Goal: Task Accomplishment & Management: Use online tool/utility

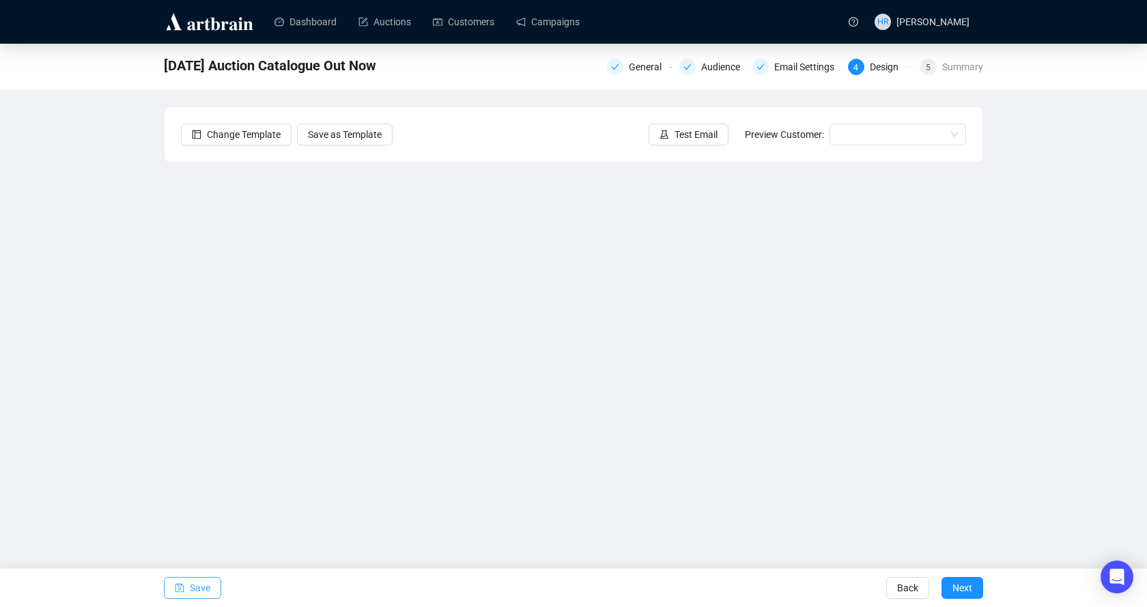
click at [176, 586] on icon "save" at bounding box center [180, 588] width 10 height 10
click at [673, 135] on button "Test Email" at bounding box center [688, 135] width 80 height 22
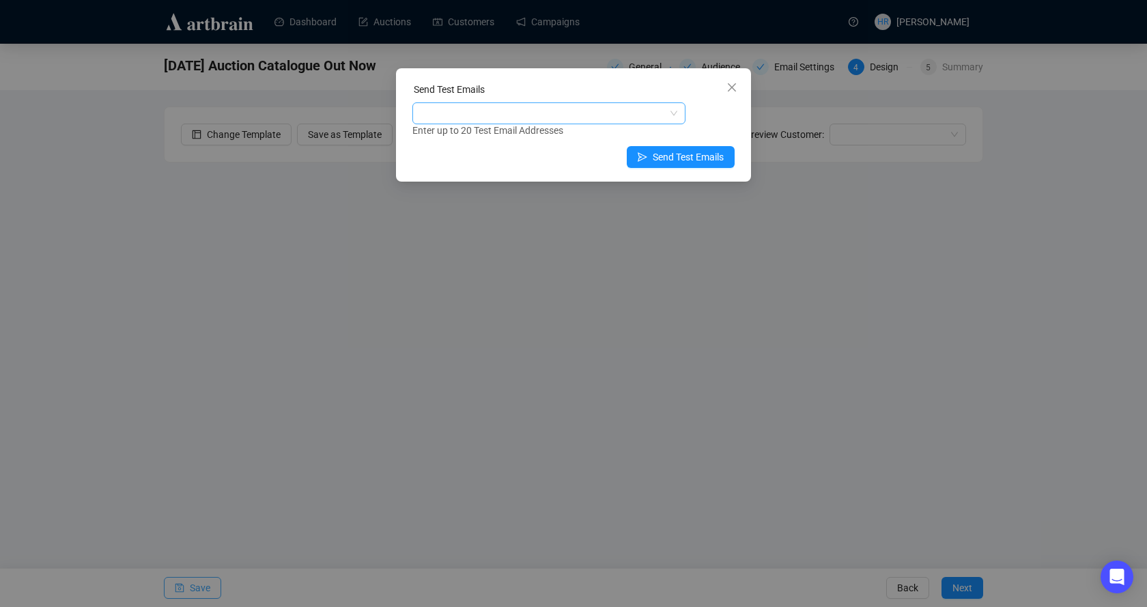
click at [632, 117] on div at bounding box center [541, 113] width 253 height 19
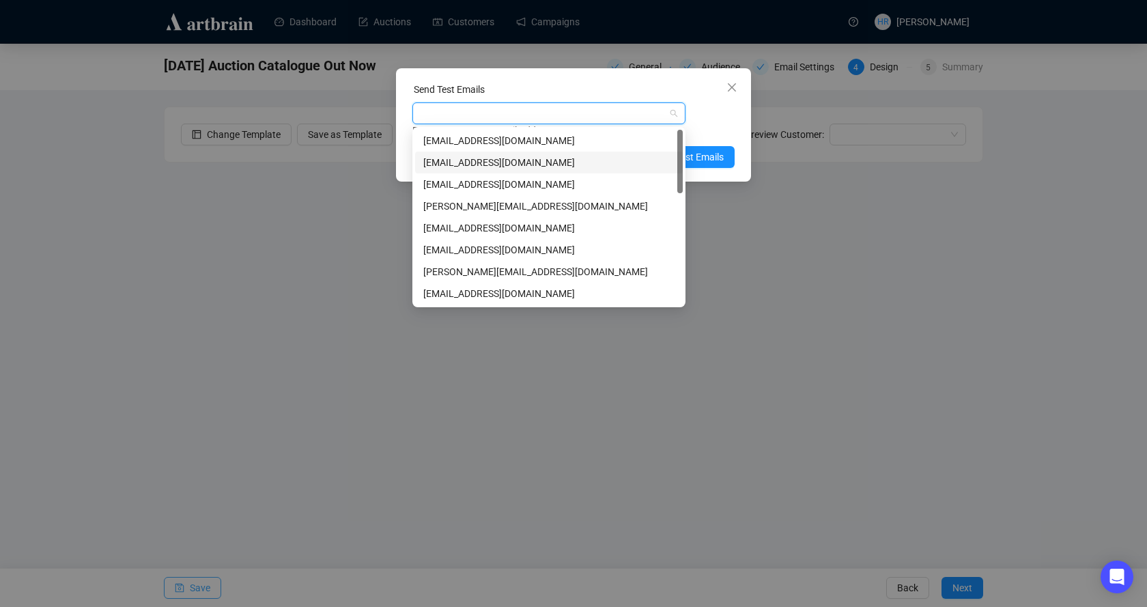
click at [435, 161] on div "[EMAIL_ADDRESS][DOMAIN_NAME]" at bounding box center [548, 162] width 251 height 15
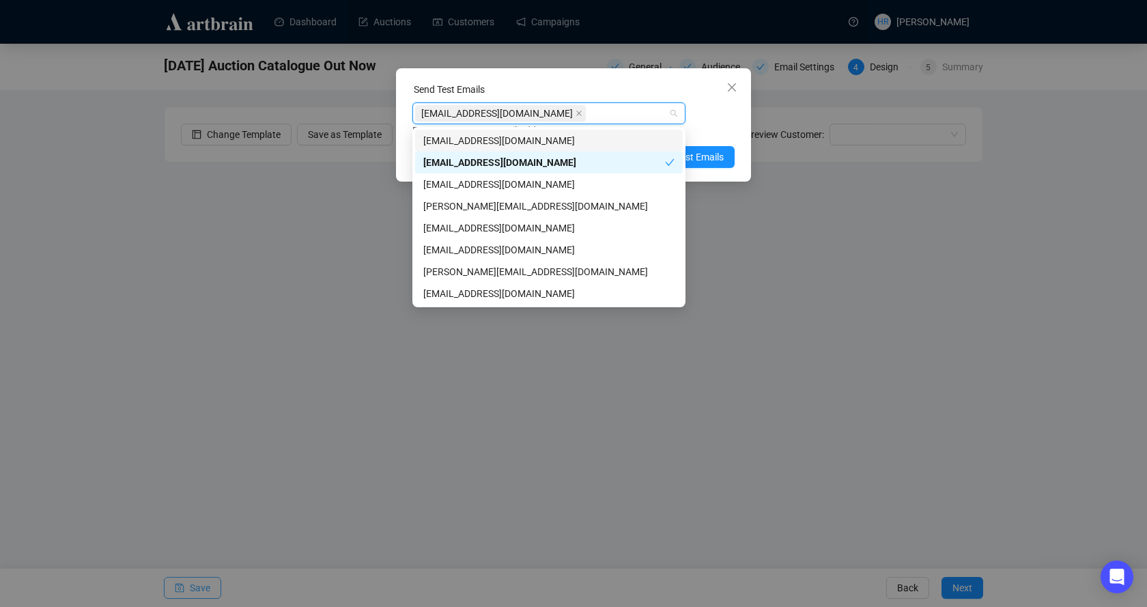
click at [719, 102] on div "[EMAIL_ADDRESS][DOMAIN_NAME] Enter up to 20 Test Email Addresses" at bounding box center [573, 119] width 322 height 35
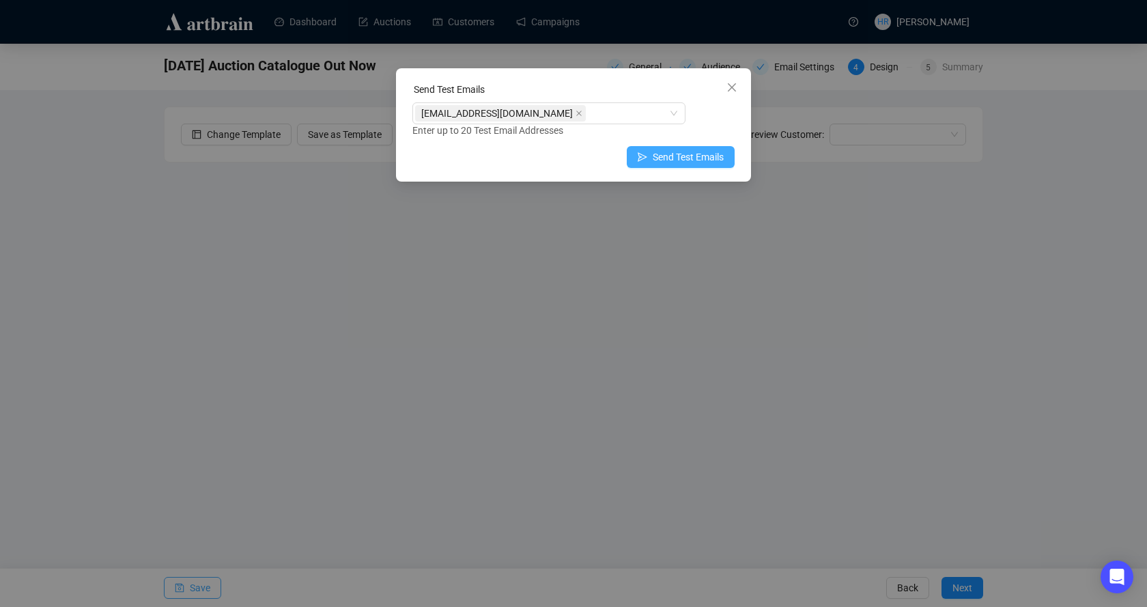
click at [674, 154] on span "Send Test Emails" at bounding box center [687, 156] width 71 height 15
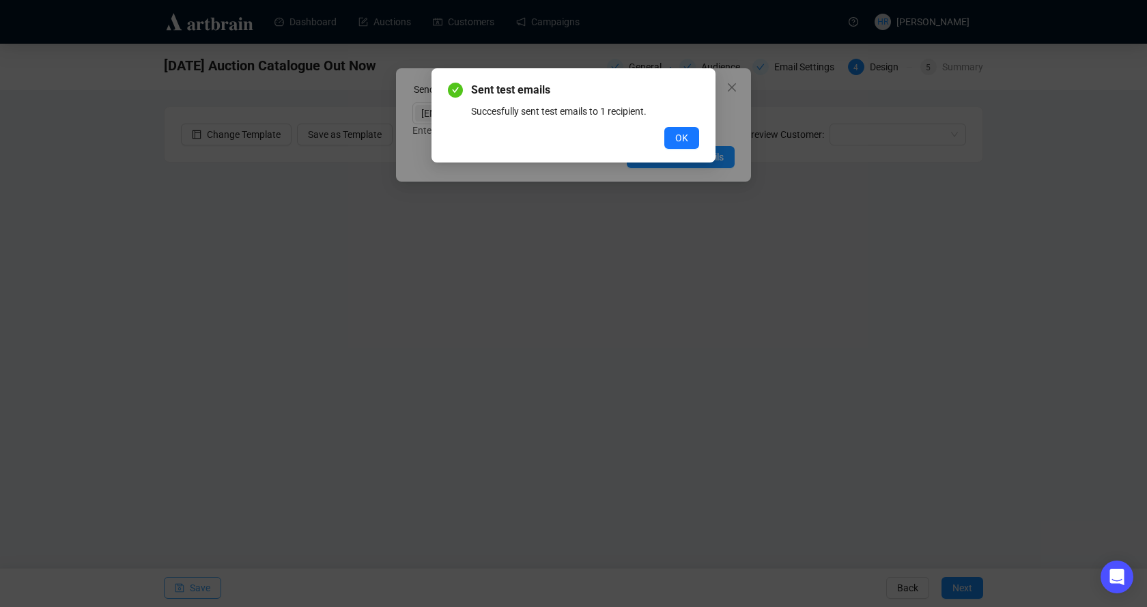
click at [675, 139] on span "OK" at bounding box center [681, 137] width 13 height 15
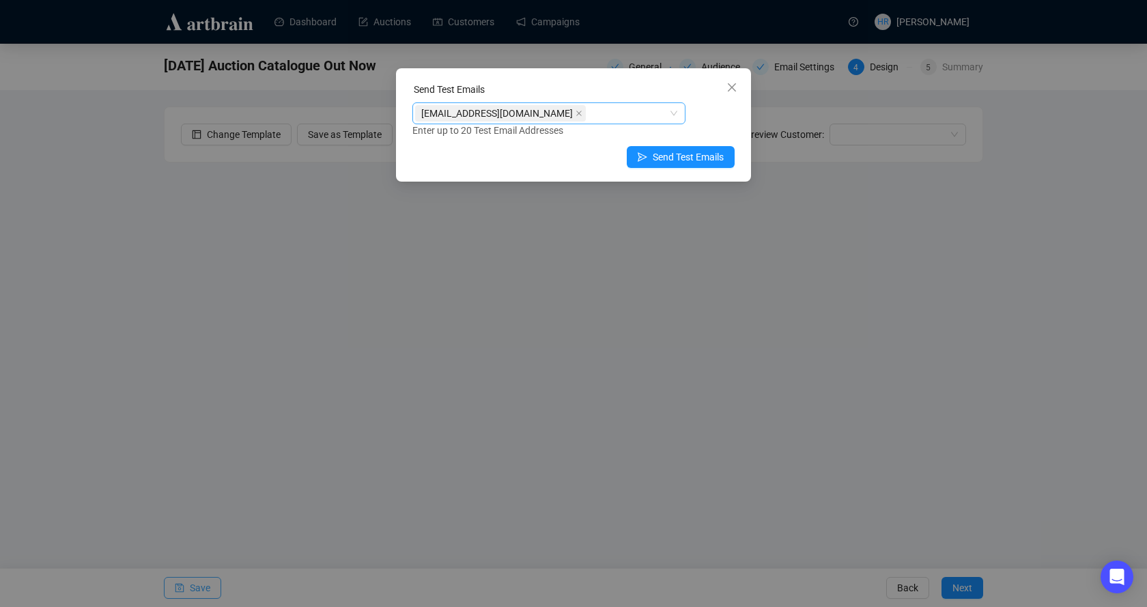
click at [575, 115] on icon "close" at bounding box center [578, 113] width 7 height 7
click at [497, 115] on div at bounding box center [541, 113] width 253 height 19
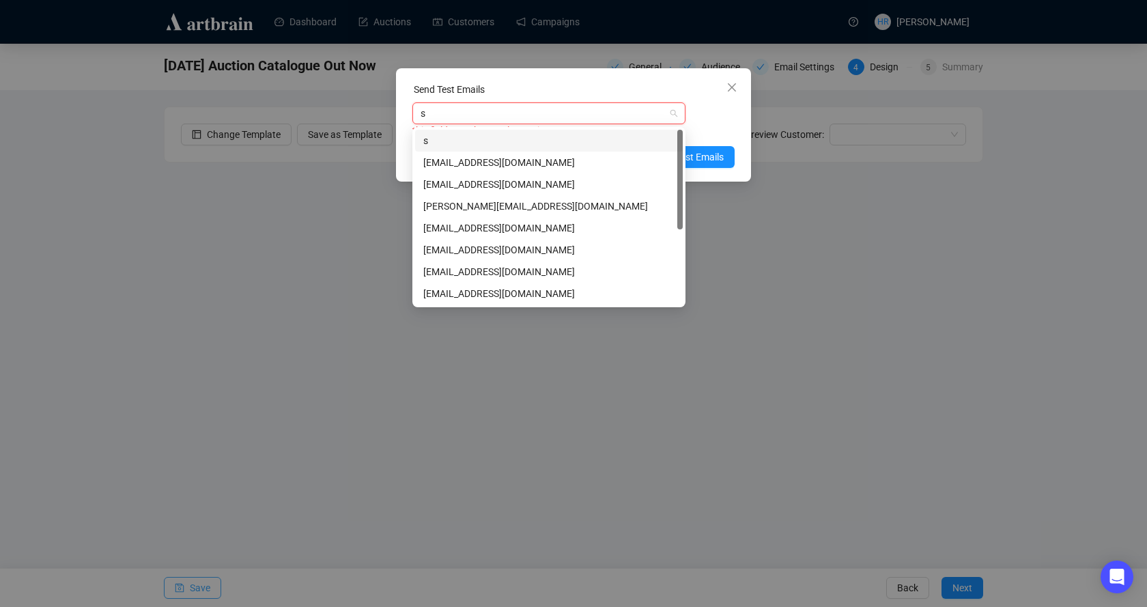
type input "sc"
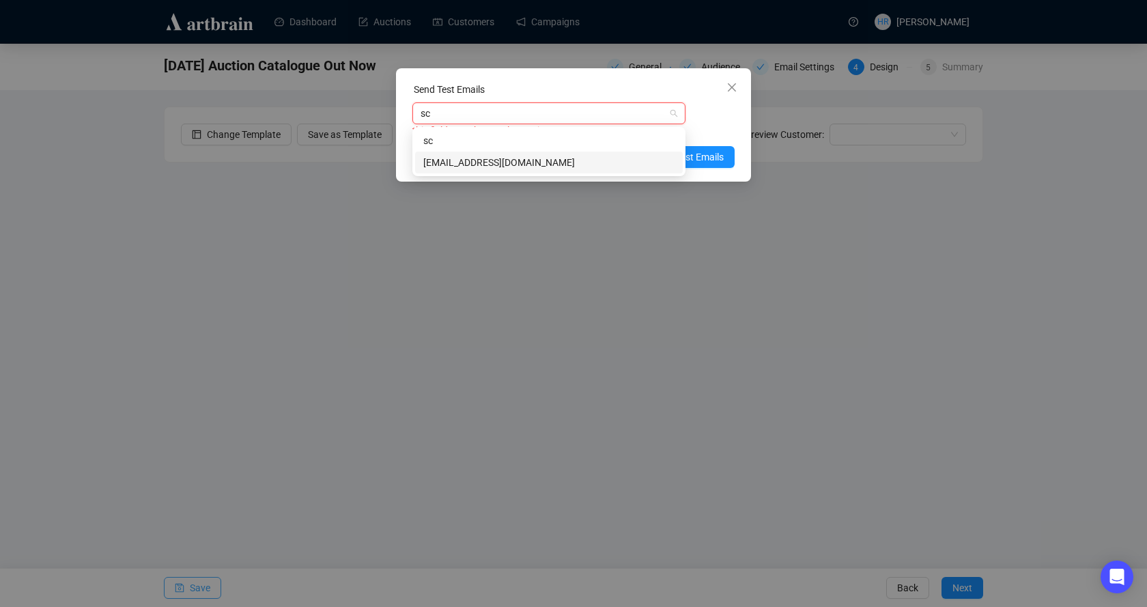
click at [488, 164] on div "[EMAIL_ADDRESS][DOMAIN_NAME]" at bounding box center [548, 162] width 251 height 15
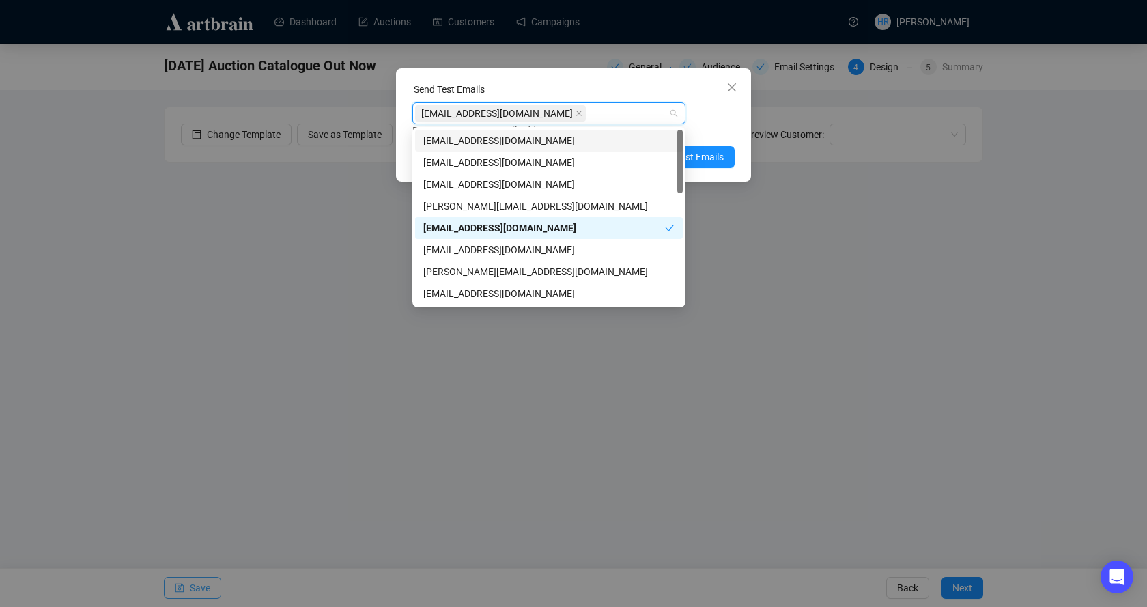
click at [706, 119] on div "[EMAIL_ADDRESS][DOMAIN_NAME] Enter up to 20 Test Email Addresses" at bounding box center [573, 119] width 322 height 35
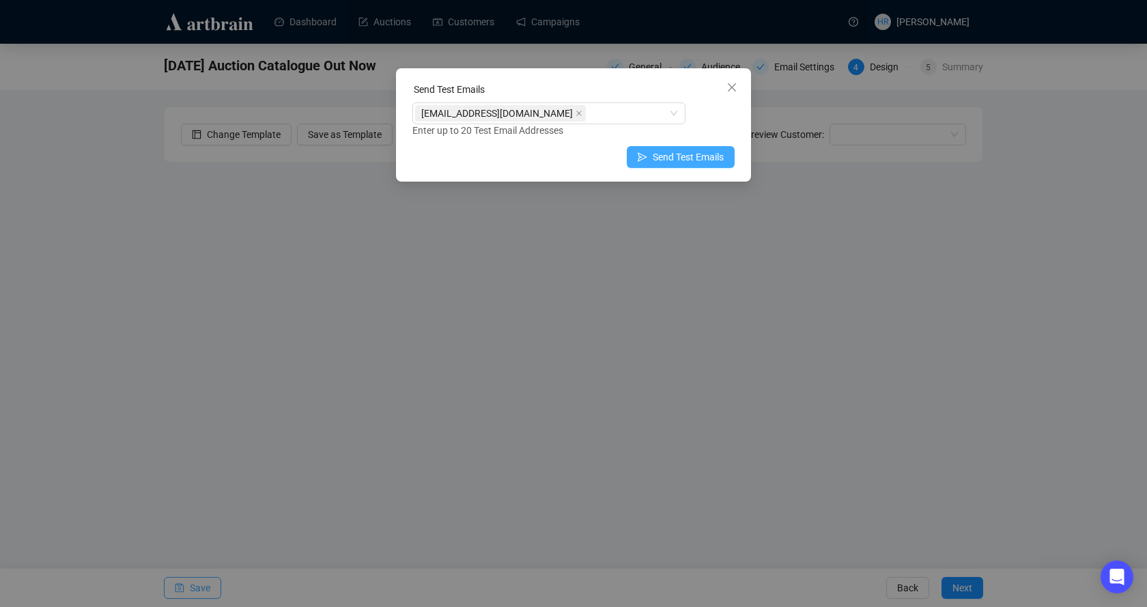
click at [677, 156] on span "Send Test Emails" at bounding box center [687, 156] width 71 height 15
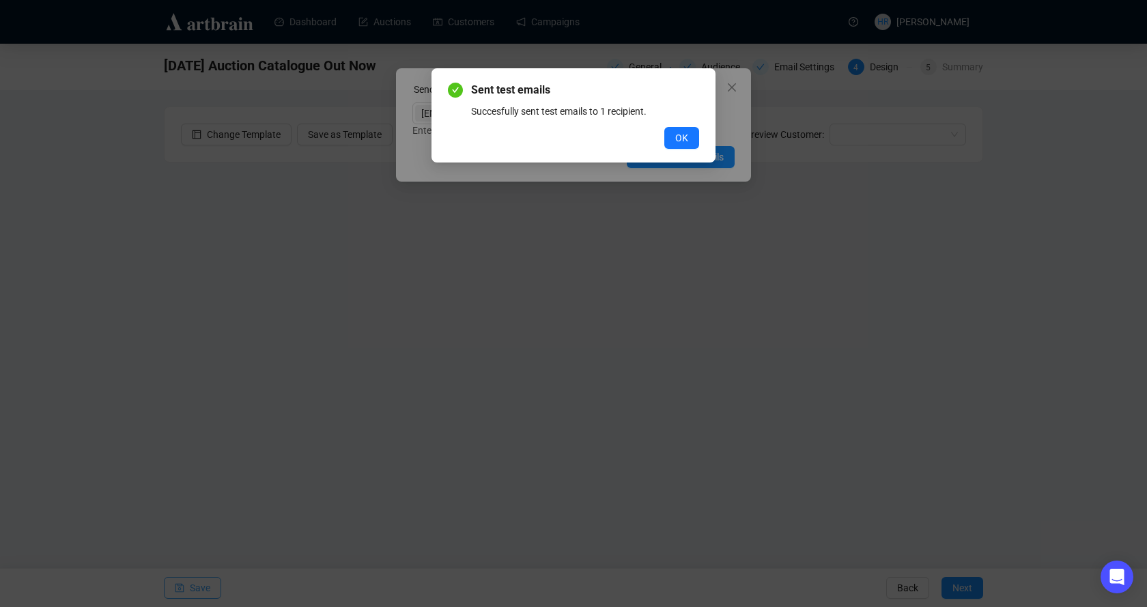
click at [667, 137] on button "OK" at bounding box center [681, 138] width 35 height 22
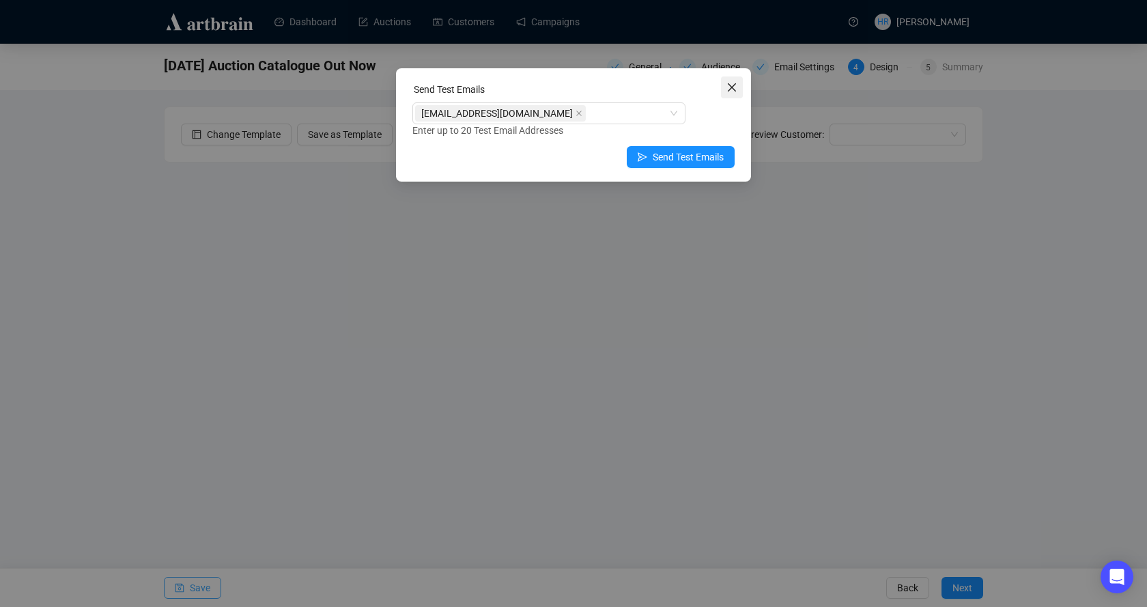
click at [736, 83] on icon "close" at bounding box center [731, 87] width 11 height 11
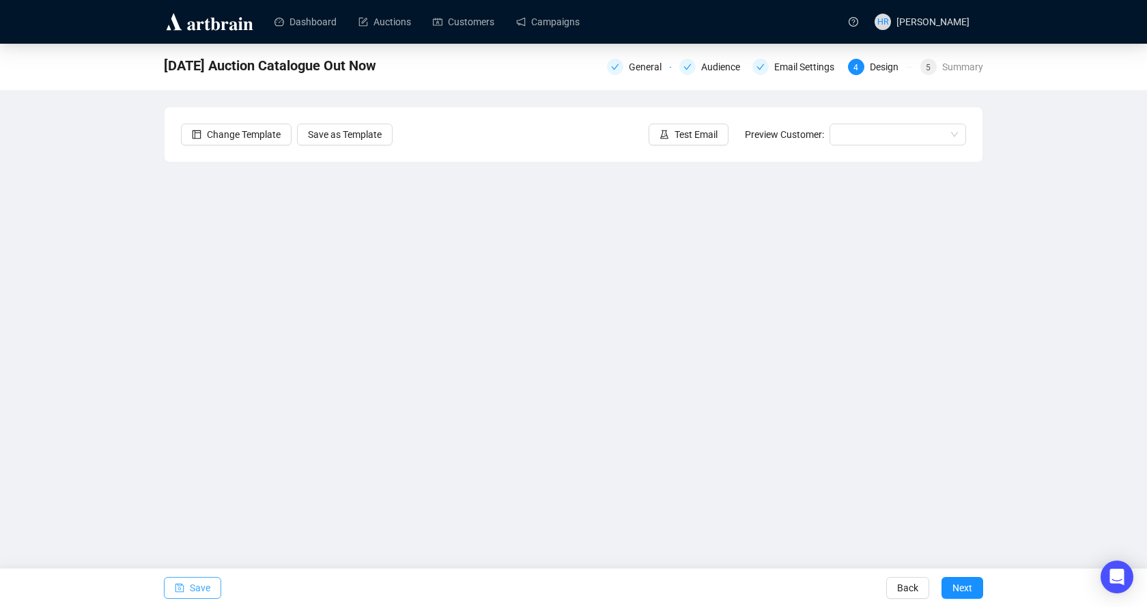
click at [179, 590] on icon "save" at bounding box center [180, 588] width 10 height 10
